Goal: Find specific page/section: Find specific page/section

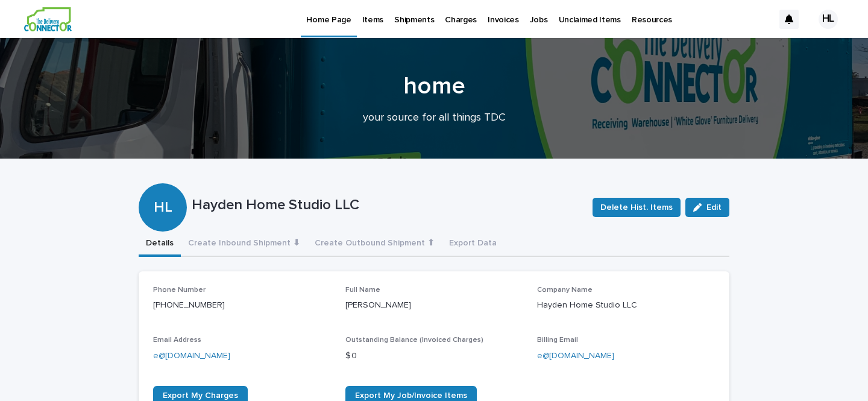
click at [49, 17] on img at bounding box center [48, 19] width 48 height 24
